Goal: Transaction & Acquisition: Purchase product/service

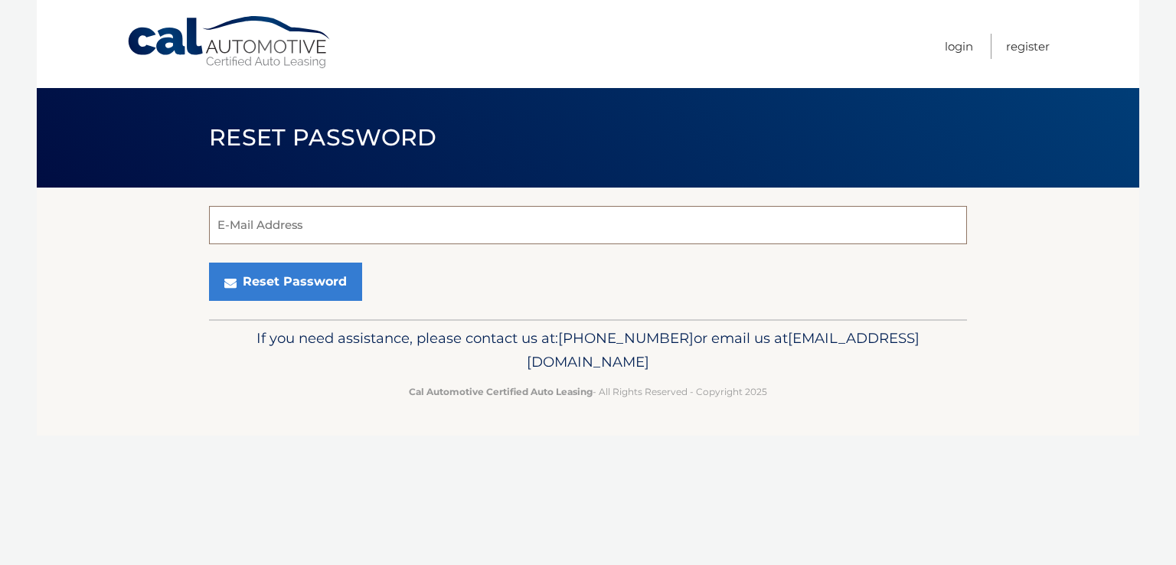
click at [309, 229] on input "E-Mail Address" at bounding box center [588, 225] width 758 height 38
type input "seam426@aol.com"
click at [209, 263] on button "Reset Password" at bounding box center [285, 282] width 153 height 38
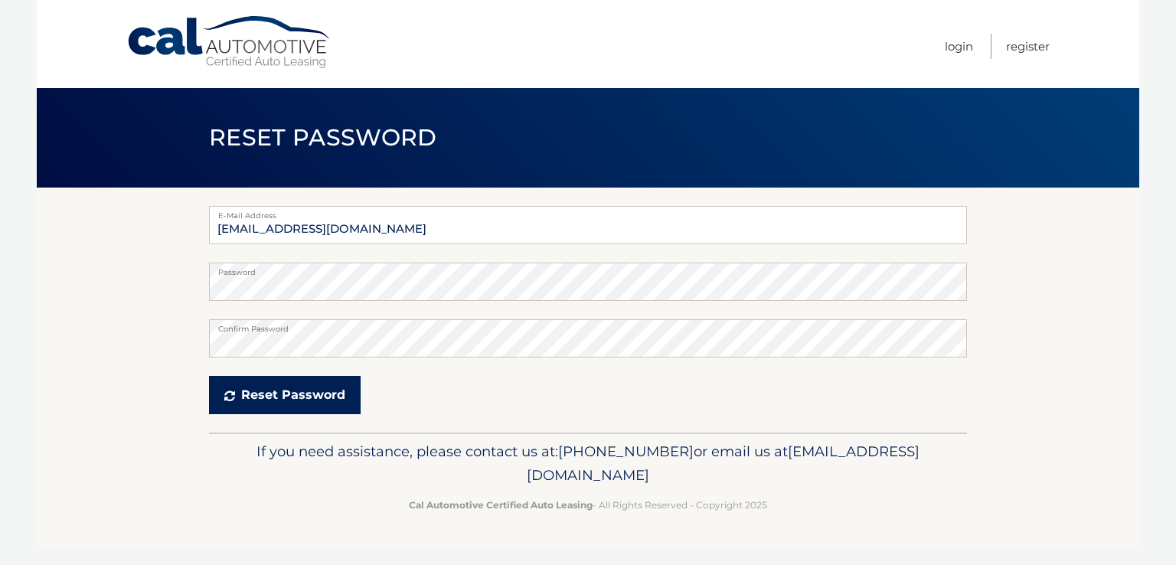
click at [306, 390] on button "Reset Password" at bounding box center [285, 395] width 152 height 38
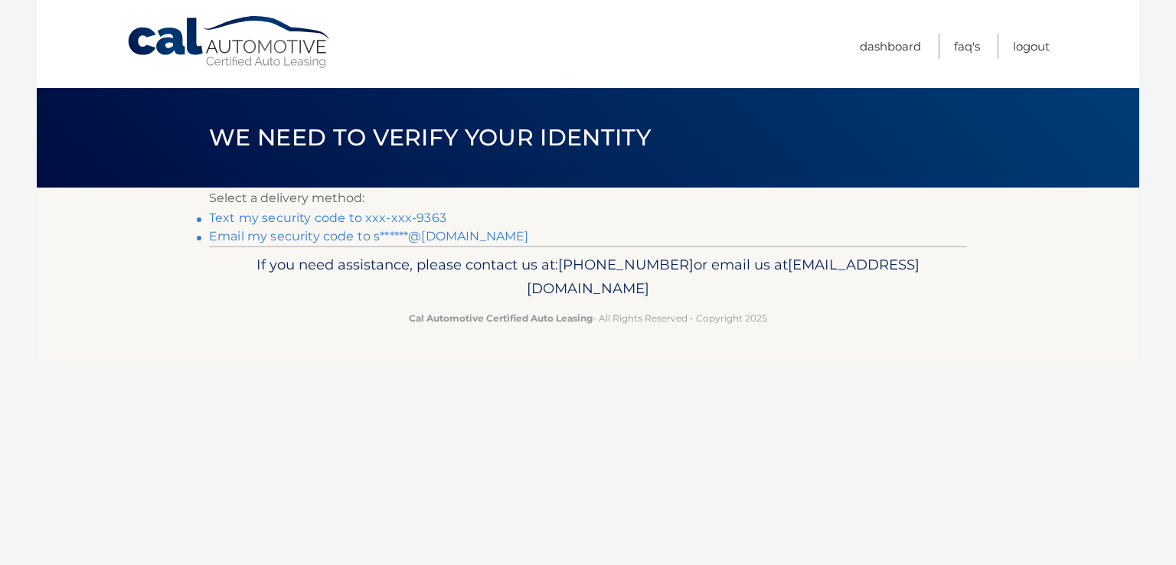
click at [430, 214] on link "Text my security code to xxx-xxx-9363" at bounding box center [327, 217] width 237 height 15
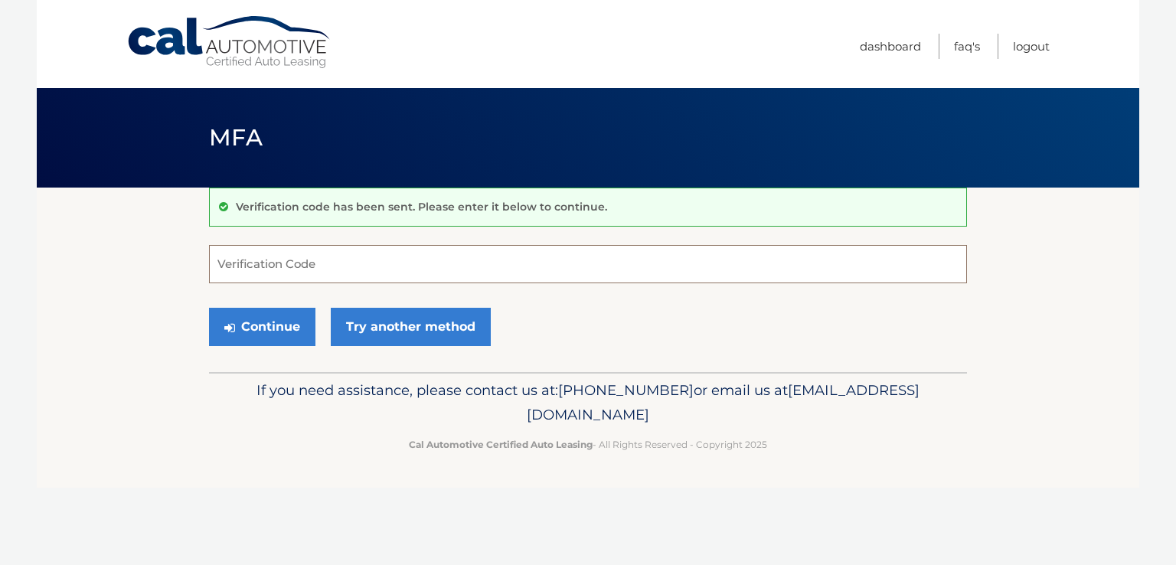
click at [274, 266] on input "Verification Code" at bounding box center [588, 264] width 758 height 38
type input "676235"
click at [270, 316] on button "Continue" at bounding box center [262, 327] width 106 height 38
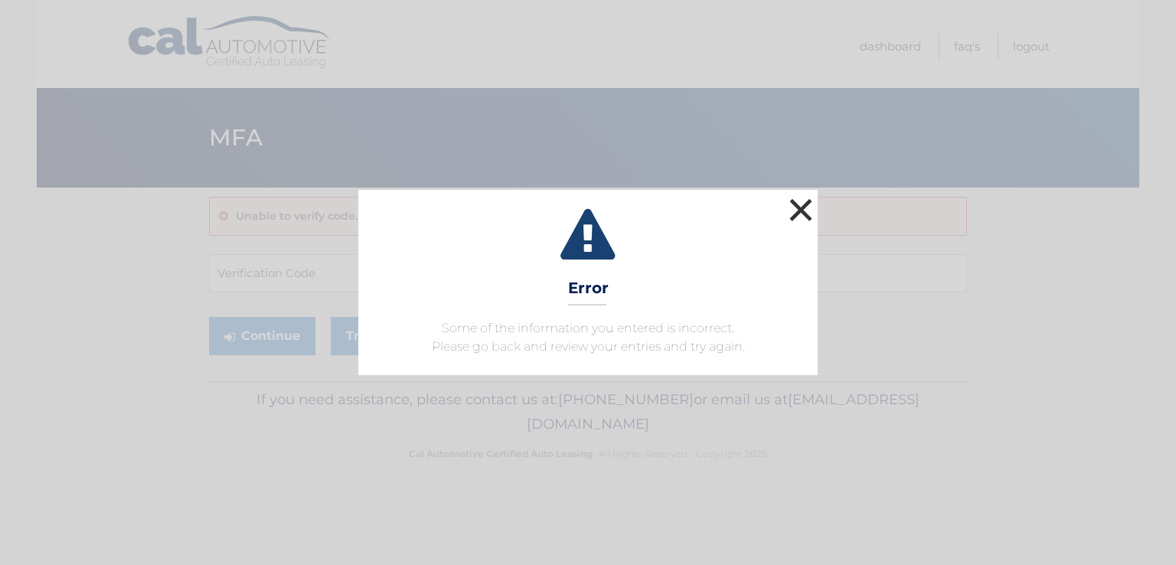
click at [812, 208] on button "×" at bounding box center [800, 209] width 31 height 31
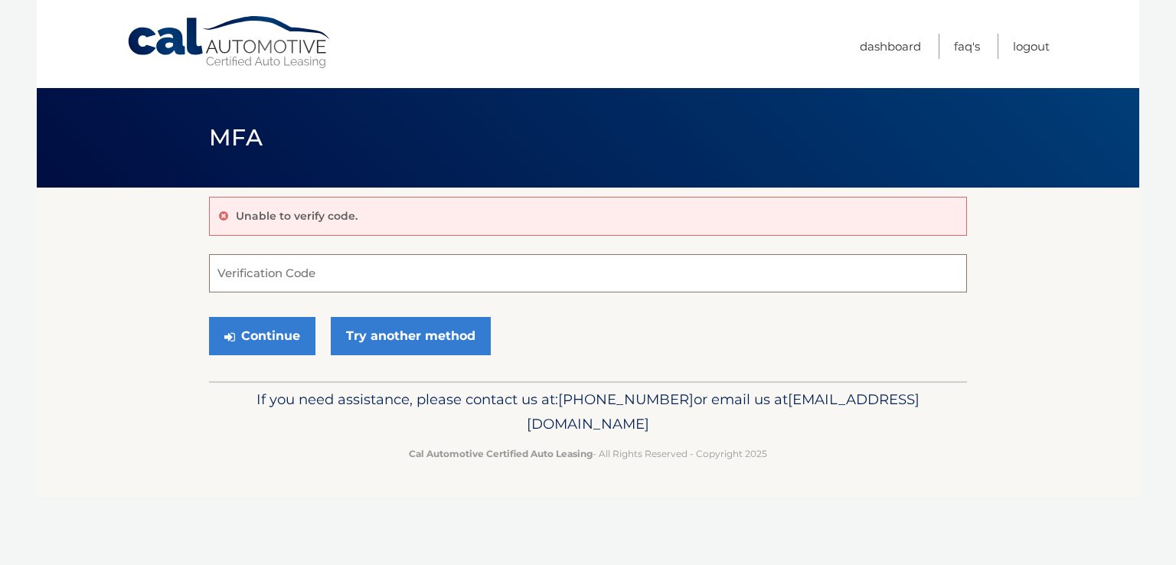
click at [299, 276] on input "Verification Code" at bounding box center [588, 273] width 758 height 38
type input "676235"
click at [289, 320] on button "Continue" at bounding box center [262, 336] width 106 height 38
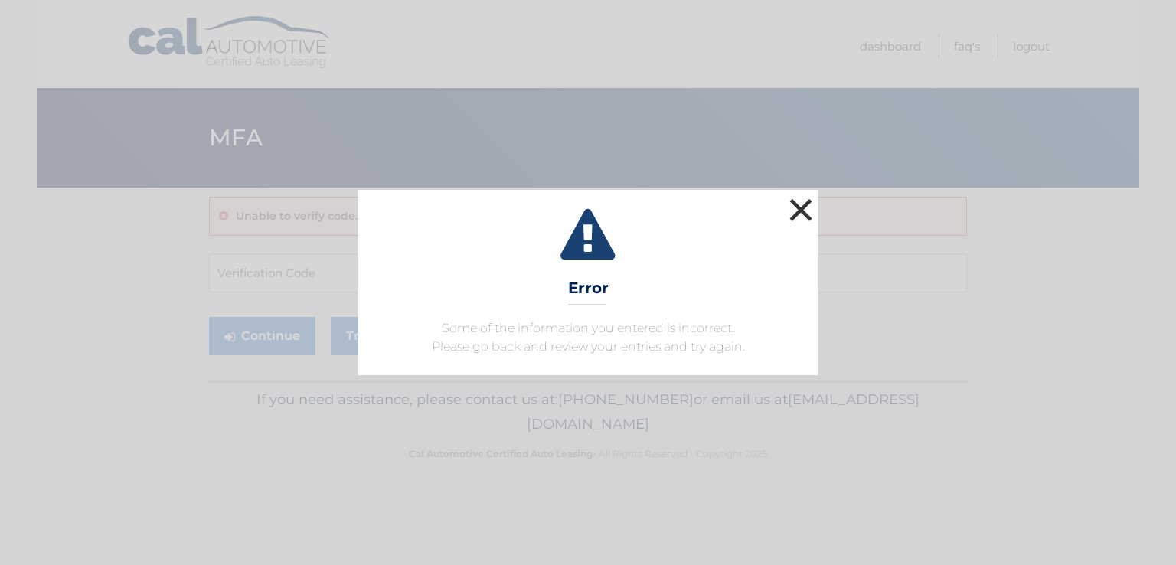
click at [797, 212] on button "×" at bounding box center [800, 209] width 31 height 31
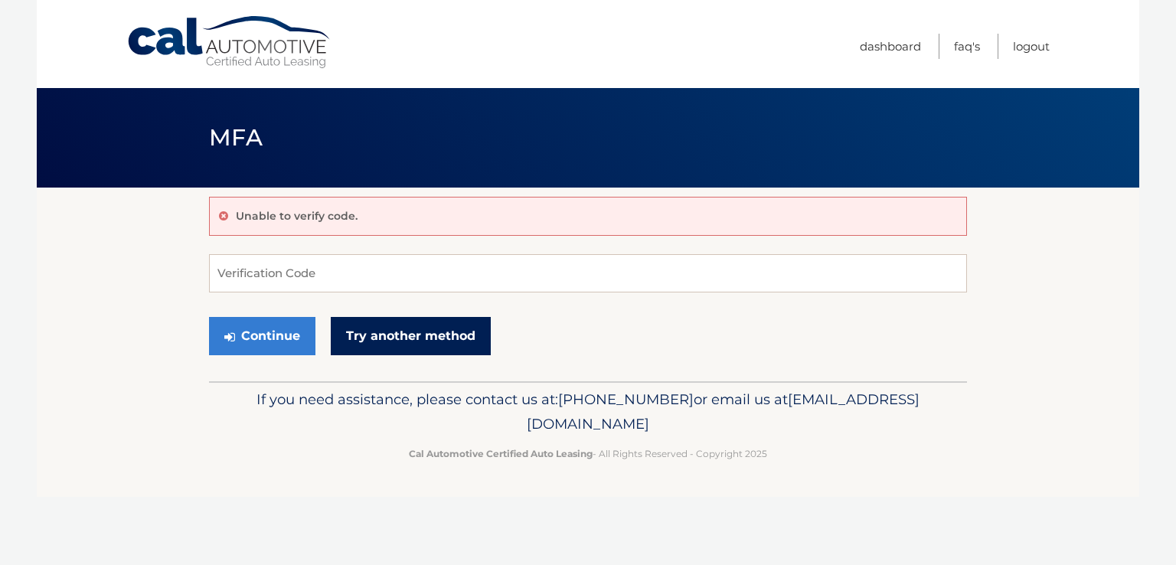
click at [444, 352] on link "Try another method" at bounding box center [411, 336] width 160 height 38
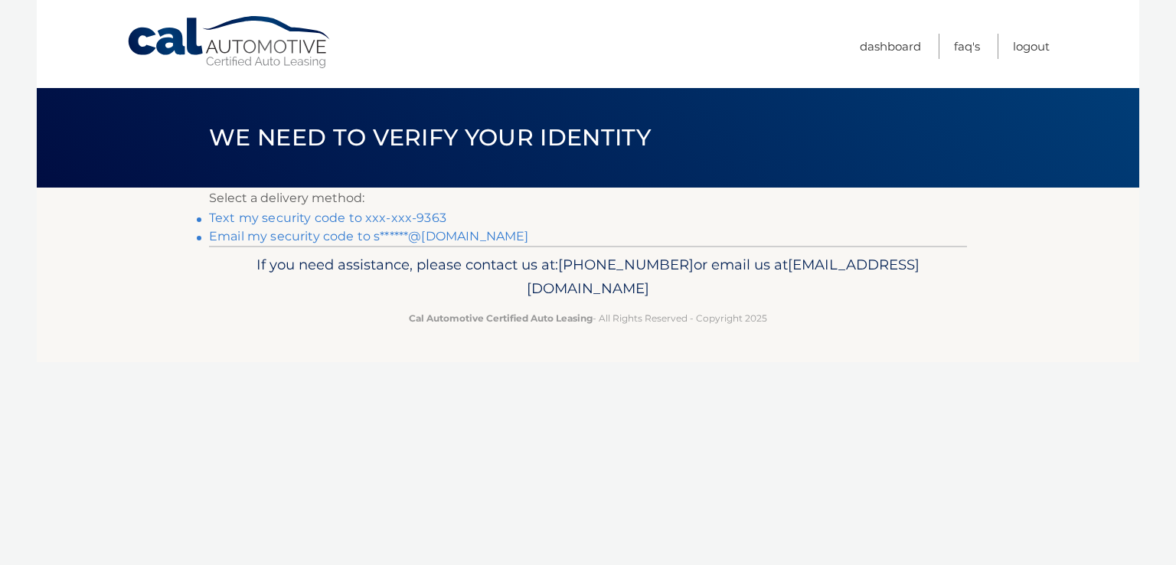
click at [290, 221] on link "Text my security code to xxx-xxx-9363" at bounding box center [327, 217] width 237 height 15
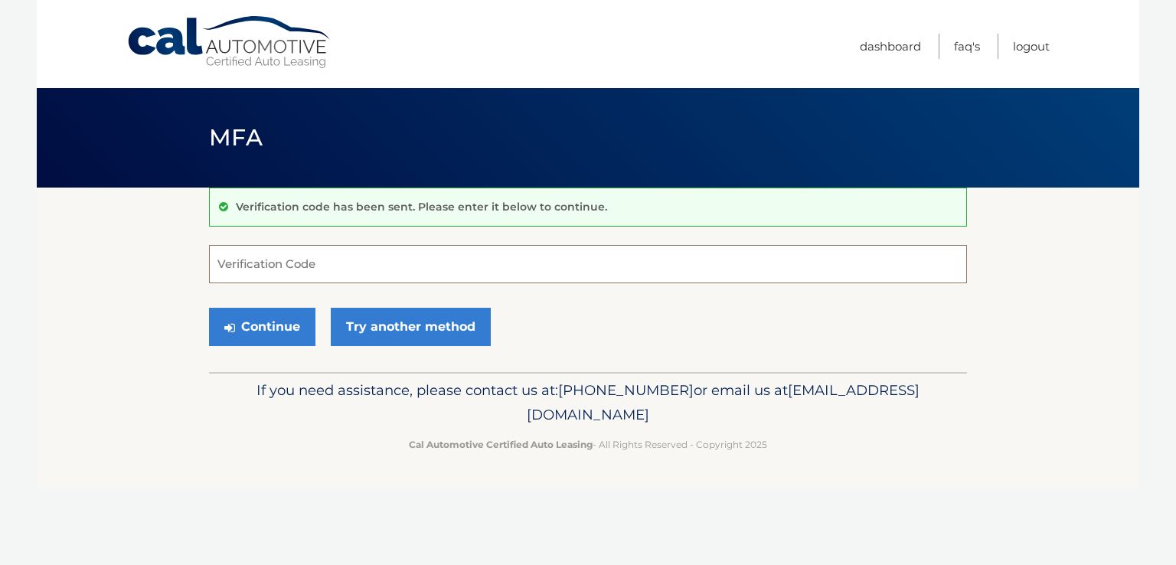
click at [282, 252] on input "Verification Code" at bounding box center [588, 264] width 758 height 38
type input "767664"
click at [257, 331] on button "Continue" at bounding box center [262, 327] width 106 height 38
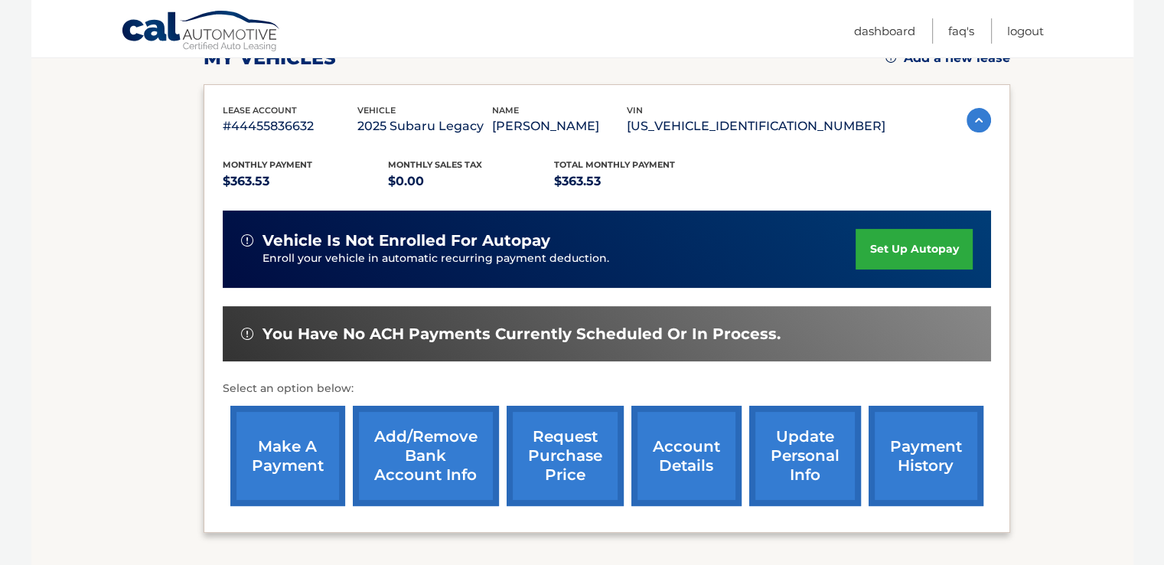
scroll to position [237, 0]
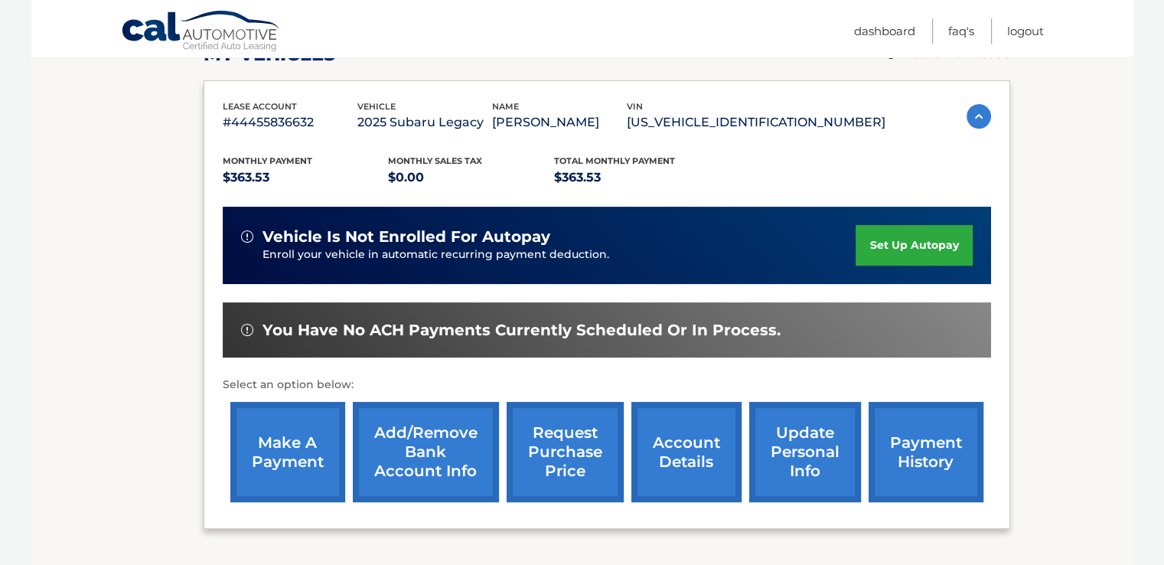
click at [294, 447] on link "make a payment" at bounding box center [287, 452] width 115 height 100
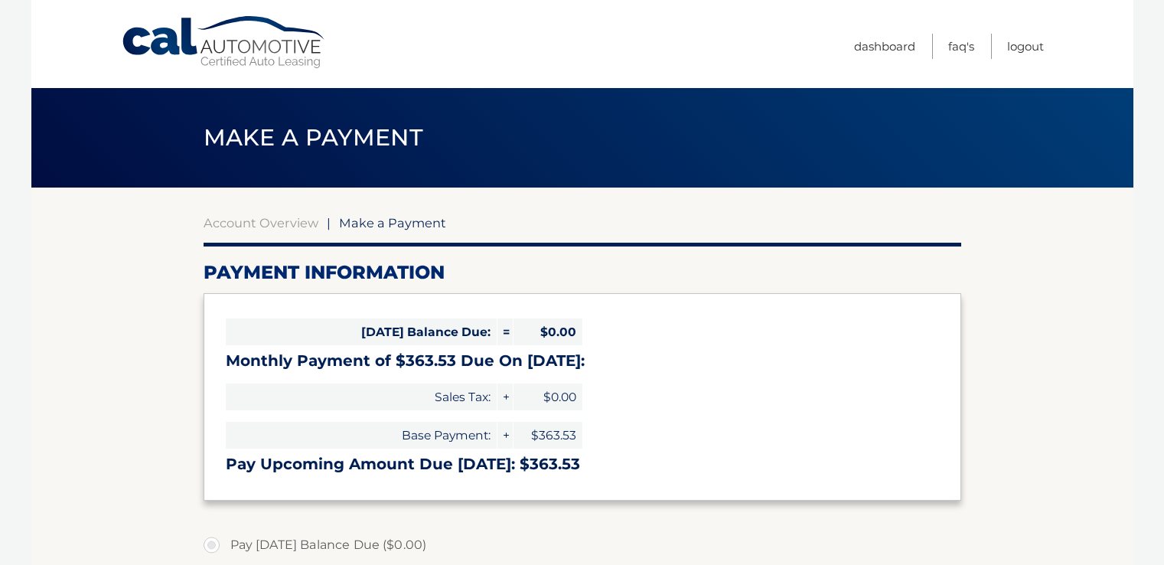
select select "MWNlNWFmNTQtMGFkNC00MTQzLTliYWEtODliYjUwYmExNGZh"
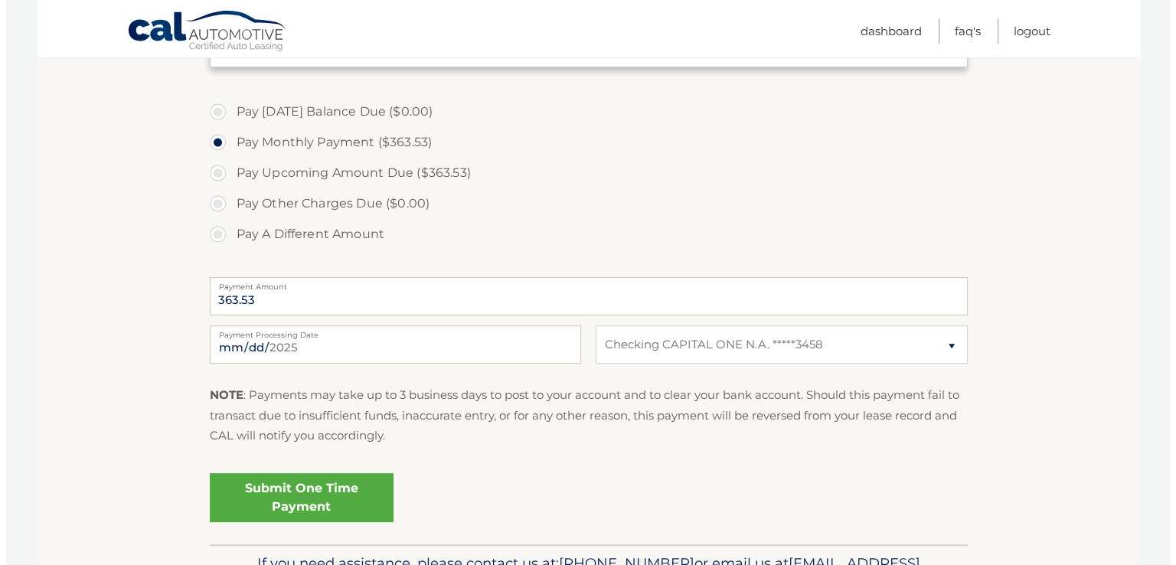
scroll to position [445, 0]
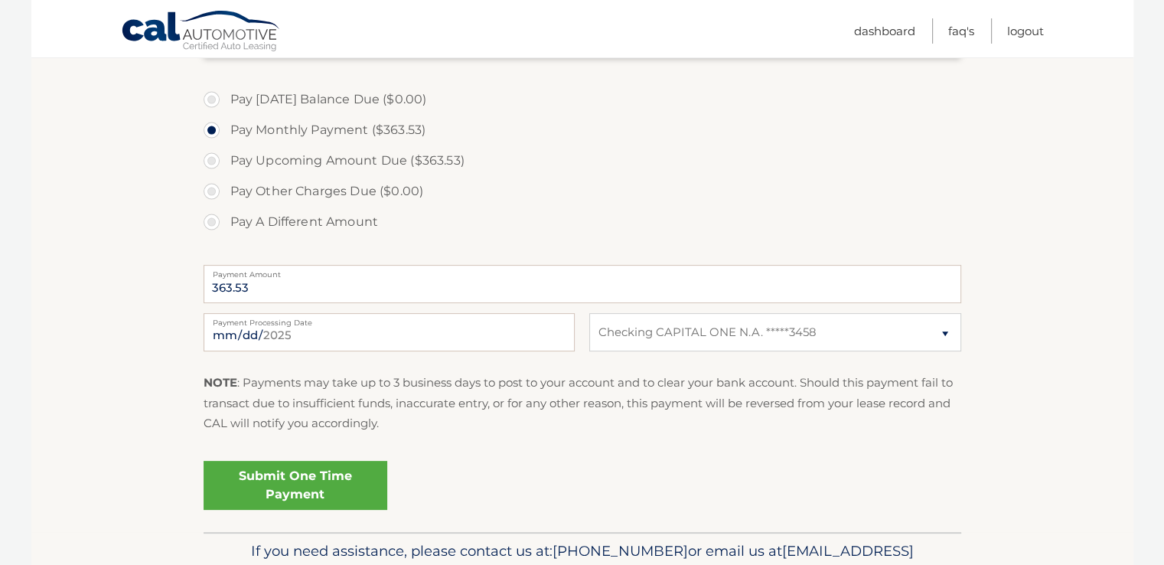
click at [302, 489] on link "Submit One Time Payment" at bounding box center [296, 485] width 184 height 49
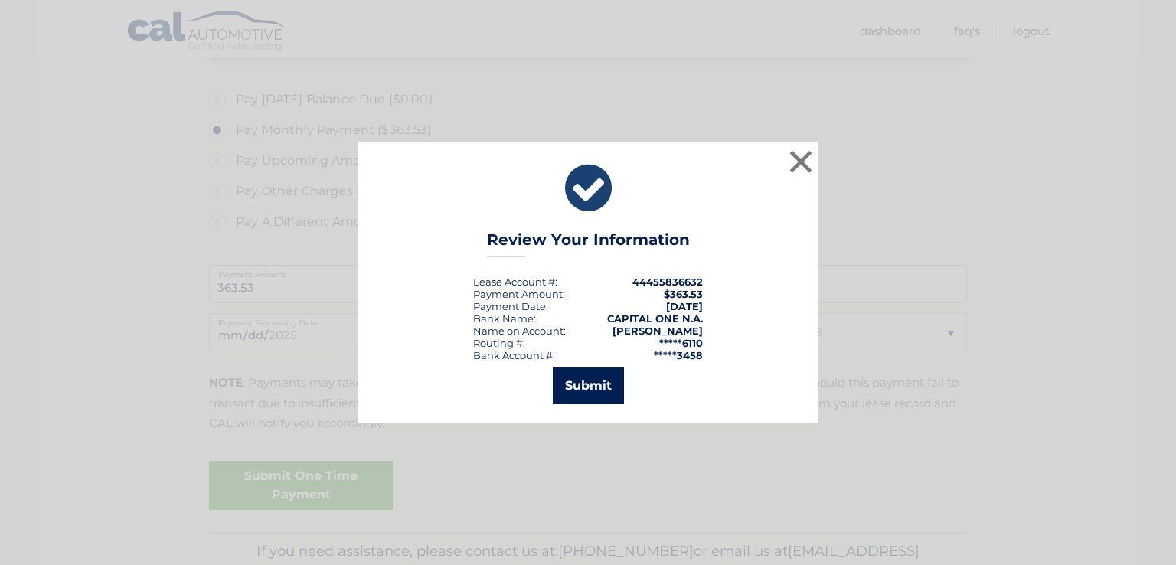
click at [576, 380] on button "Submit" at bounding box center [588, 385] width 71 height 37
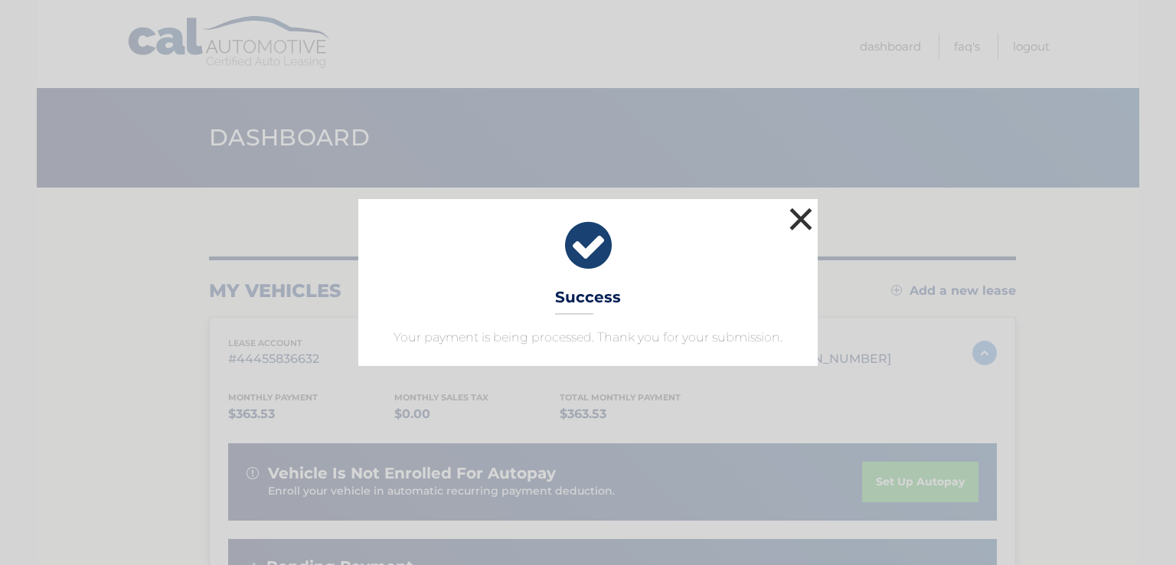
click at [795, 227] on button "×" at bounding box center [800, 219] width 31 height 31
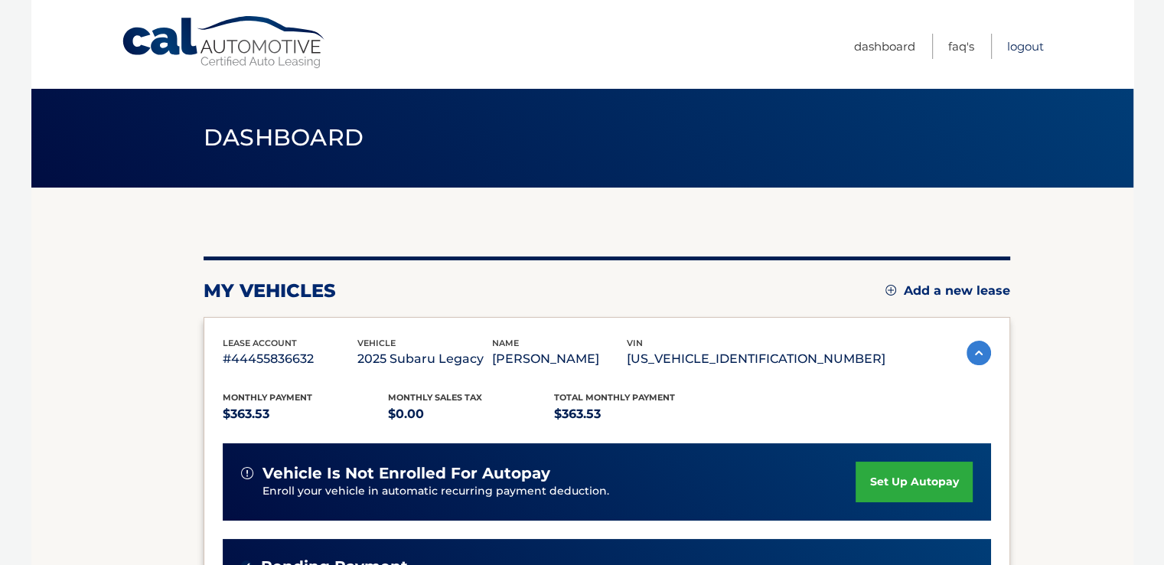
click at [1029, 49] on link "Logout" at bounding box center [1025, 46] width 37 height 25
